Goal: Task Accomplishment & Management: Complete application form

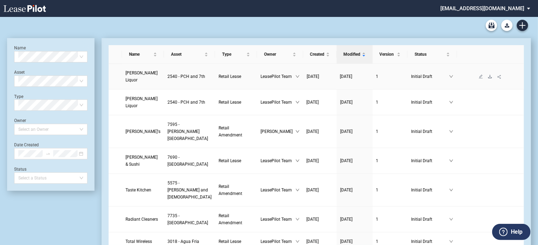
click at [488, 78] on icon "download" at bounding box center [490, 76] width 4 height 3
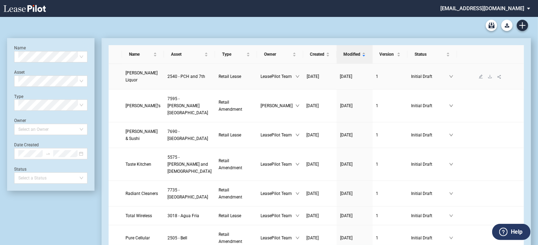
click at [140, 76] on span "Clark's Liquor" at bounding box center [142, 77] width 32 height 12
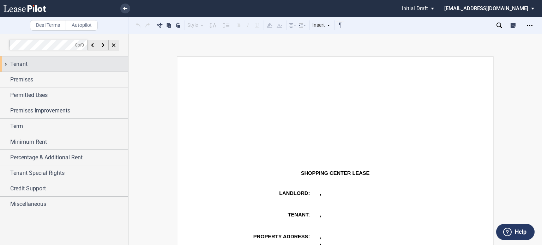
click at [56, 66] on div "Tenant" at bounding box center [69, 64] width 118 height 8
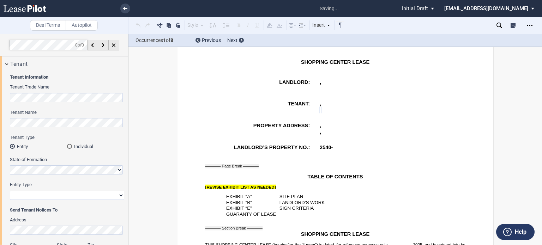
scroll to position [111, 0]
click at [121, 196] on select "Corporation Limited Liability Company General Partnership Limited Partnership O…" at bounding box center [67, 195] width 114 height 9
select select "corporation"
click at [10, 191] on select "Corporation Limited Liability Company General Partnership Limited Partnership O…" at bounding box center [67, 195] width 114 height 9
click at [97, 127] on div "Tenant Name" at bounding box center [67, 121] width 114 height 25
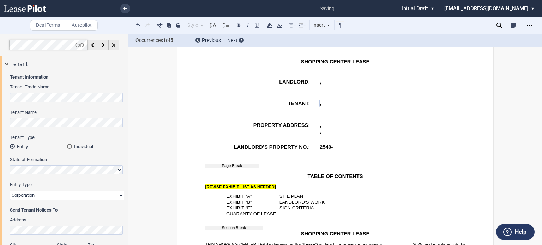
scroll to position [296, 0]
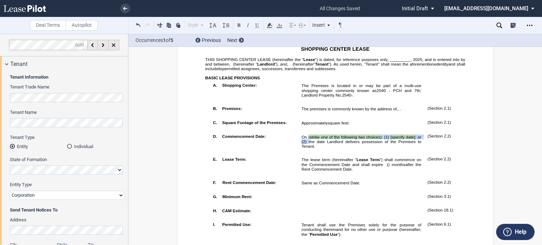
drag, startPoint x: 306, startPoint y: 160, endPoint x: 308, endPoint y: 165, distance: 5.5
click at [308, 148] on span "On ( strike one of the following two choices ): (1) [specify date] ; or (2) the…" at bounding box center [361, 142] width 121 height 14
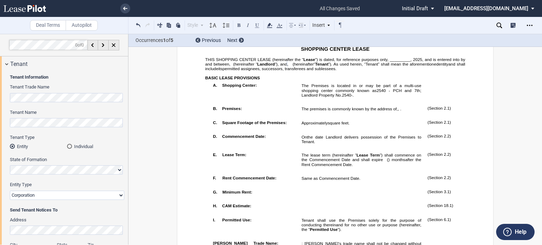
click at [388, 62] on span "”) is dated, for reference purposes only, _________," at bounding box center [363, 59] width 97 height 5
drag, startPoint x: 128, startPoint y: 81, endPoint x: 122, endPoint y: 113, distance: 31.6
click at [122, 113] on div at bounding box center [64, 139] width 128 height 211
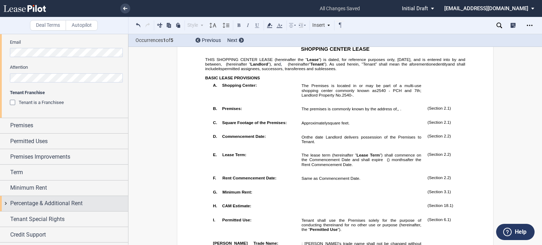
scroll to position [254, 0]
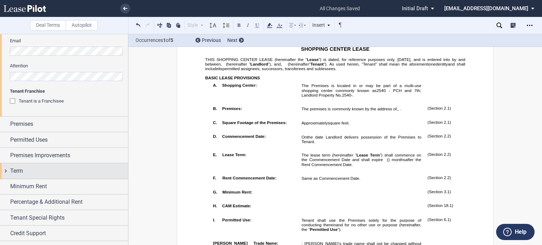
click at [42, 175] on div "Term" at bounding box center [64, 170] width 128 height 15
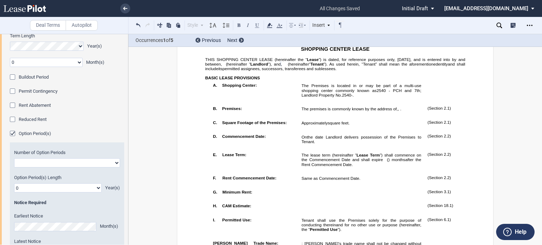
scroll to position [404, 0]
click at [114, 162] on select "One Two" at bounding box center [67, 161] width 106 height 9
select select "2"
click at [14, 157] on select "One Two" at bounding box center [67, 161] width 106 height 9
click at [96, 187] on select "0 1 2 3 4 5 6 7 8 9 10 11 12 13 14 15 16 17 18 19 20" at bounding box center [57, 186] width 87 height 9
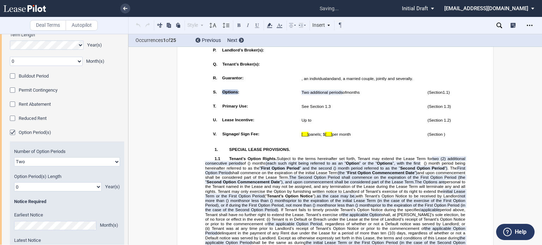
scroll to position [696, 0]
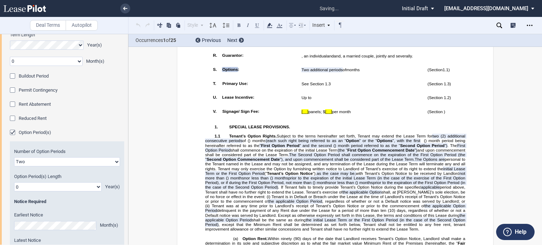
select select "number:5"
click at [14, 182] on select "0 1 2 3 4 5 6 7 8 9 10 11 12 13 14 15 16 17 18 19 20" at bounding box center [57, 186] width 87 height 9
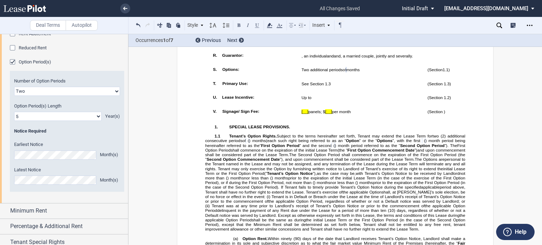
scroll to position [510, 0]
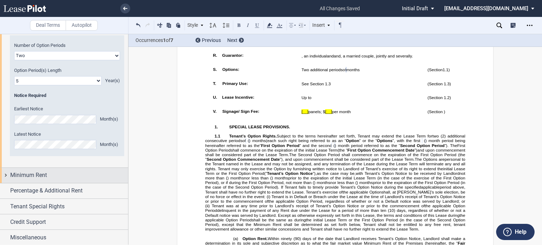
click at [87, 180] on div "Minimum Rent" at bounding box center [64, 175] width 128 height 15
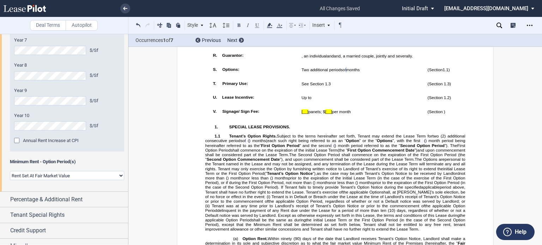
scroll to position [832, 0]
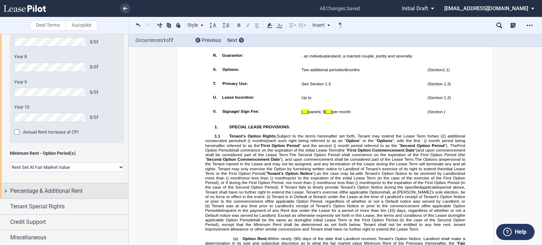
click at [89, 191] on div "Percentage & Additional Rent" at bounding box center [69, 191] width 118 height 8
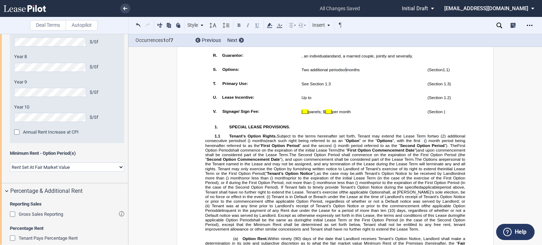
click at [11, 212] on div "Gross Sales Reporting" at bounding box center [13, 215] width 7 height 7
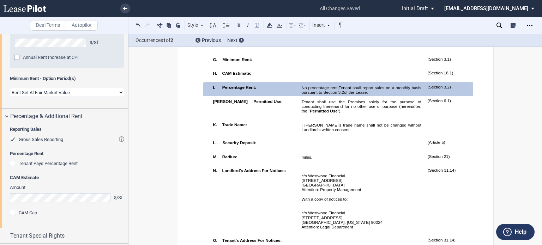
scroll to position [937, 0]
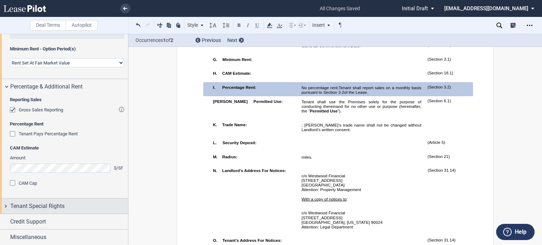
click at [76, 206] on div "Tenant Special Rights" at bounding box center [69, 206] width 118 height 8
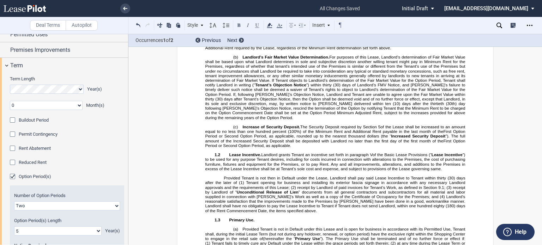
scroll to position [987, 0]
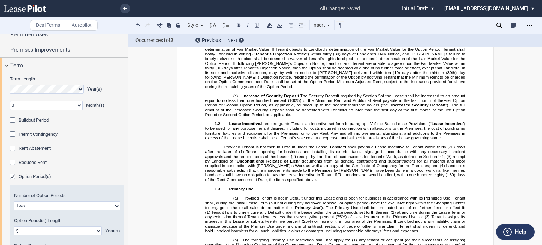
click at [347, 10] on span "(___%)]" at bounding box center [354, 7] width 14 height 5
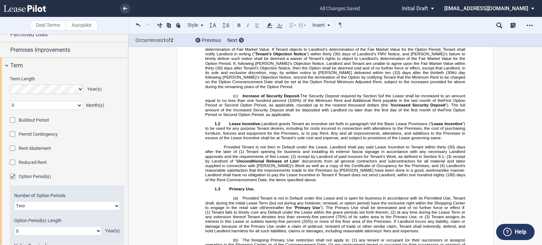
click at [353, 10] on span "(3%)]" at bounding box center [349, 7] width 10 height 5
click at [346, 10] on span "Option Commencement Date, the Minimum Rent shall be increased on an annual basi…" at bounding box center [335, 4] width 261 height 9
click at [343, 10] on span "[____ percent" at bounding box center [329, 7] width 25 height 5
drag, startPoint x: 260, startPoint y: 59, endPoint x: 347, endPoint y: 63, distance: 87.6
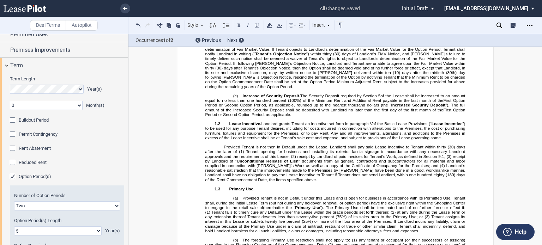
click at [268, 25] on use at bounding box center [269, 25] width 5 height 5
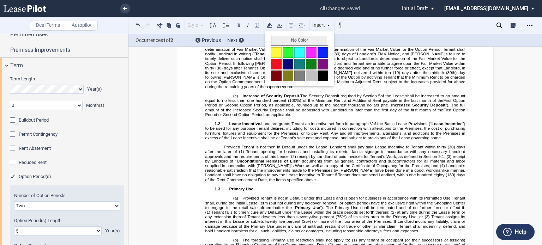
click at [275, 38] on button "No Color" at bounding box center [299, 40] width 57 height 11
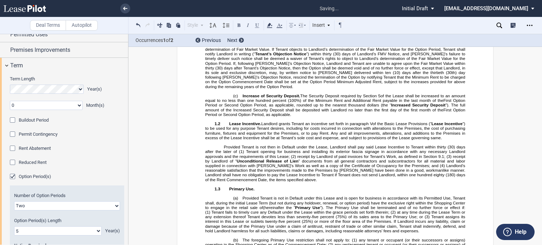
drag, startPoint x: 353, startPoint y: 75, endPoint x: 396, endPoint y: 75, distance: 43.7
click at [396, 19] on span "Option Commencement Date, the Minimum Rent shall be increased on an annual basi…" at bounding box center [335, 10] width 261 height 18
click at [270, 27] on icon at bounding box center [269, 25] width 8 height 8
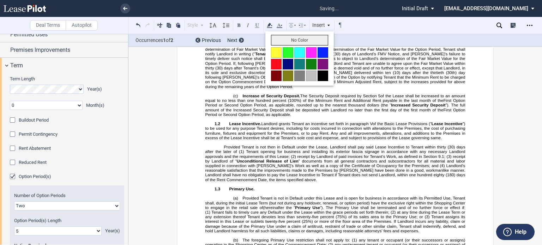
click at [272, 38] on button "No Color" at bounding box center [299, 40] width 57 height 11
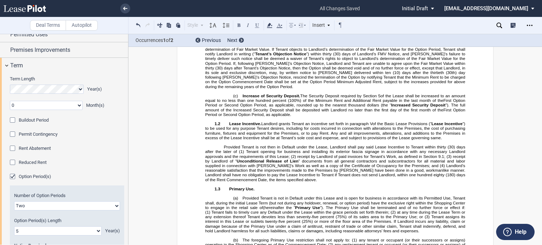
drag, startPoint x: 347, startPoint y: 74, endPoint x: 350, endPoint y: 91, distance: 16.8
click at [348, 10] on span "Option Commencement Date, the Minimum Rent shall be increased on an annual basi…" at bounding box center [335, 4] width 261 height 9
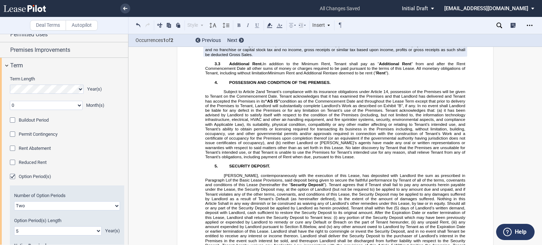
scroll to position [1834, 0]
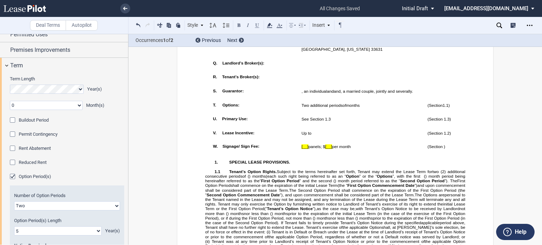
scroll to position [690, 0]
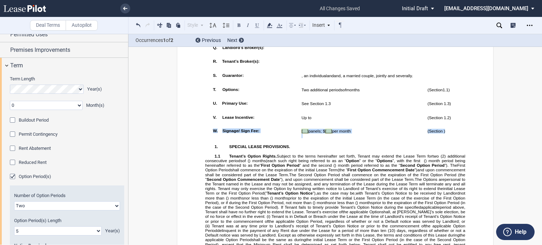
drag, startPoint x: 450, startPoint y: 182, endPoint x: 205, endPoint y: 180, distance: 244.8
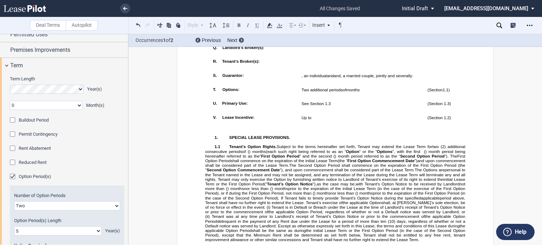
click at [95, 35] on div "Permitted Uses" at bounding box center [69, 34] width 118 height 8
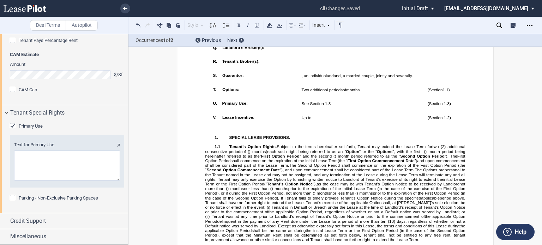
scroll to position [1110, 0]
click at [14, 126] on div "Primary Use" at bounding box center [13, 126] width 7 height 7
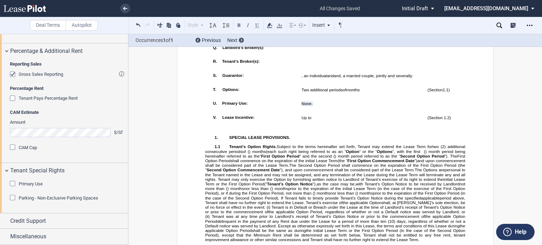
scroll to position [1052, 0]
drag, startPoint x: 315, startPoint y: 153, endPoint x: 199, endPoint y: 149, distance: 116.1
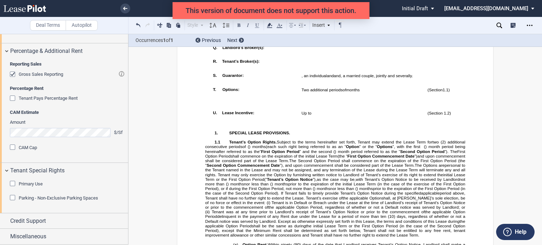
click at [217, 107] on td "!!SET_LEVEL_0!! !!LEASE_LEVEL_1!! U." at bounding box center [254, 102] width 89 height 9
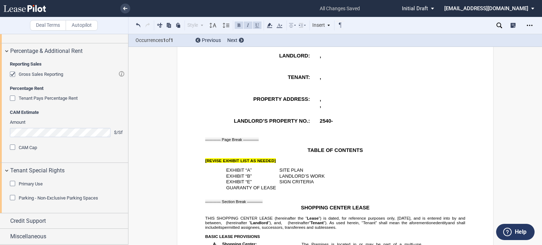
scroll to position [138, 0]
drag, startPoint x: 203, startPoint y: 169, endPoint x: 282, endPoint y: 172, distance: 78.7
click at [282, 163] on p "[REVISE EXHIBIT LIST AS NEEDED]" at bounding box center [335, 160] width 260 height 5
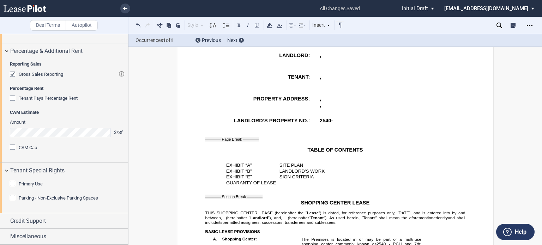
drag, startPoint x: 538, startPoint y: 54, endPoint x: 538, endPoint y: 59, distance: 5.3
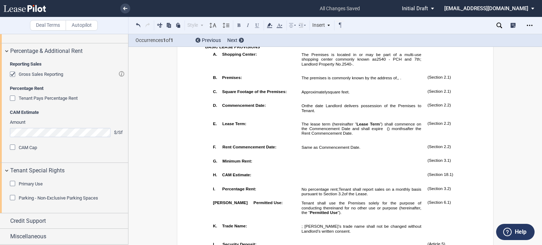
scroll to position [508, 0]
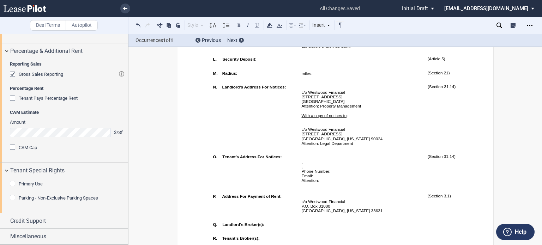
click at [541, 43] on div "Occurrences 1 of 1 Previous Next" at bounding box center [334, 40] width 413 height 13
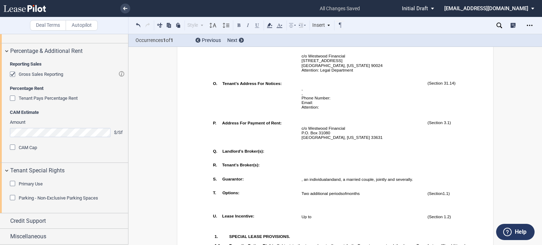
scroll to position [643, 0]
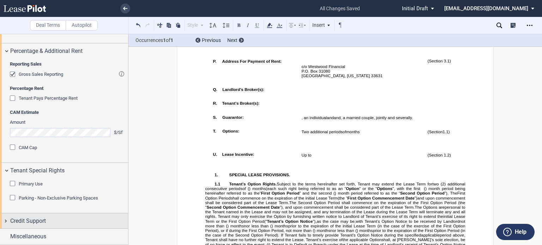
click at [86, 224] on div "Credit Support" at bounding box center [69, 221] width 118 height 8
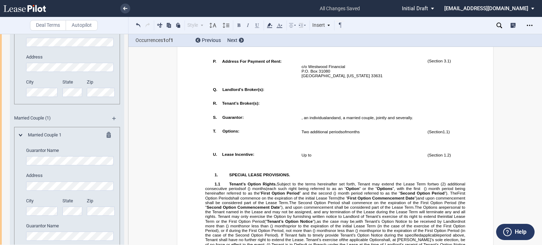
scroll to position [1247, 0]
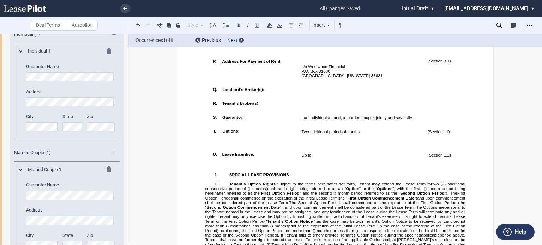
click at [107, 56] on md-icon at bounding box center [111, 52] width 8 height 8
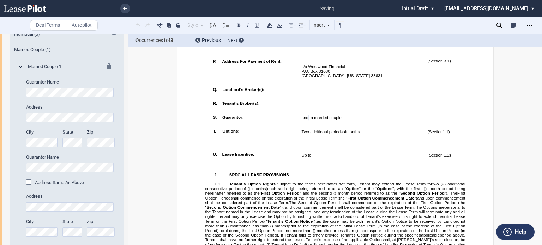
click at [28, 187] on div "Address Same As Above" at bounding box center [29, 183] width 7 height 7
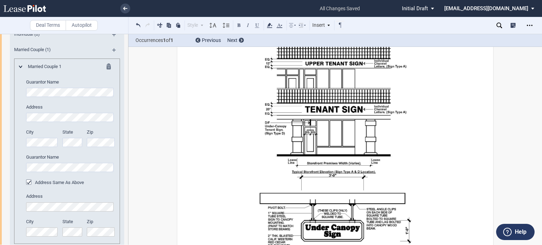
scroll to position [9099, 0]
